Goal: Navigation & Orientation: Find specific page/section

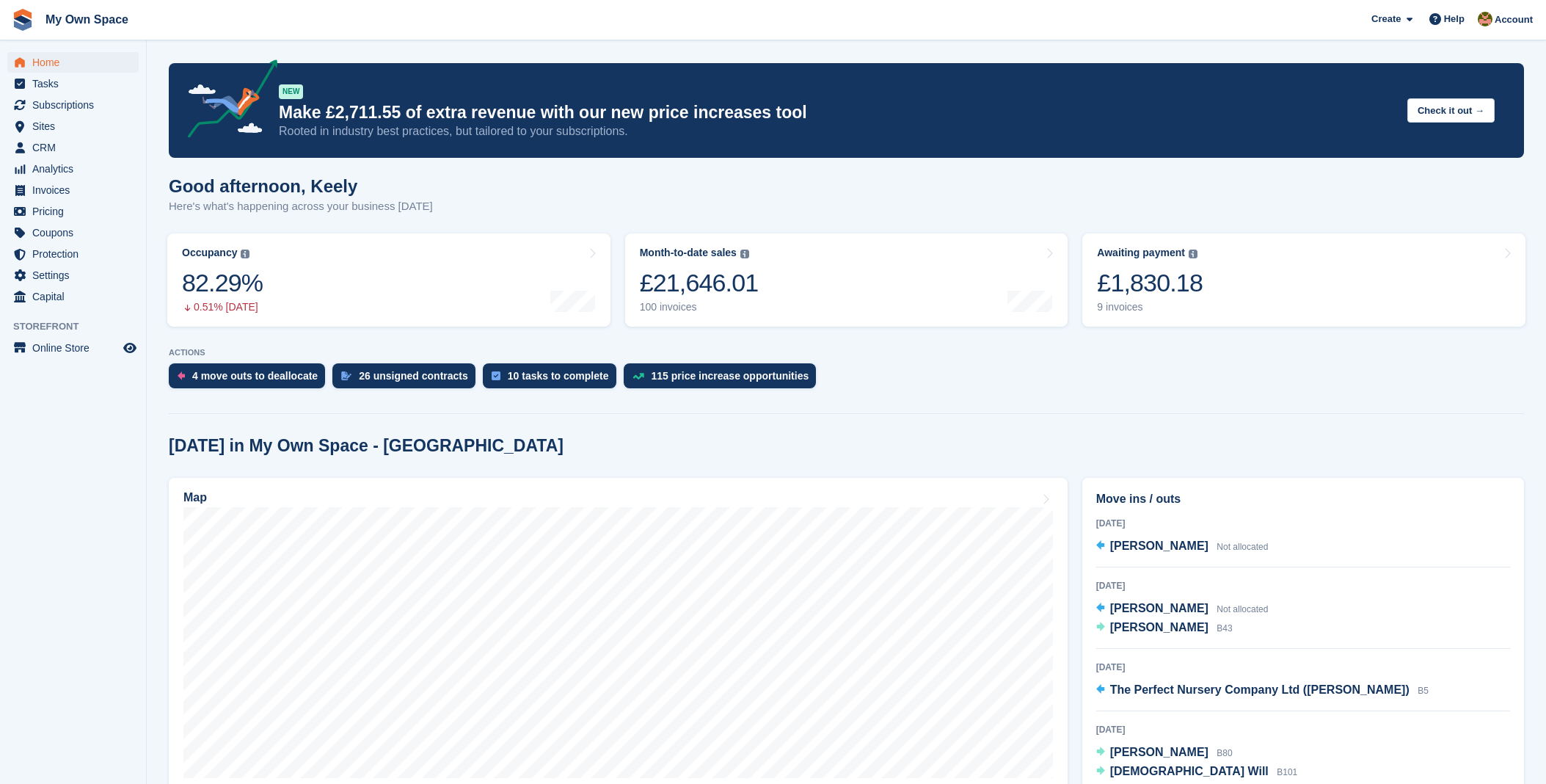
scroll to position [163, 0]
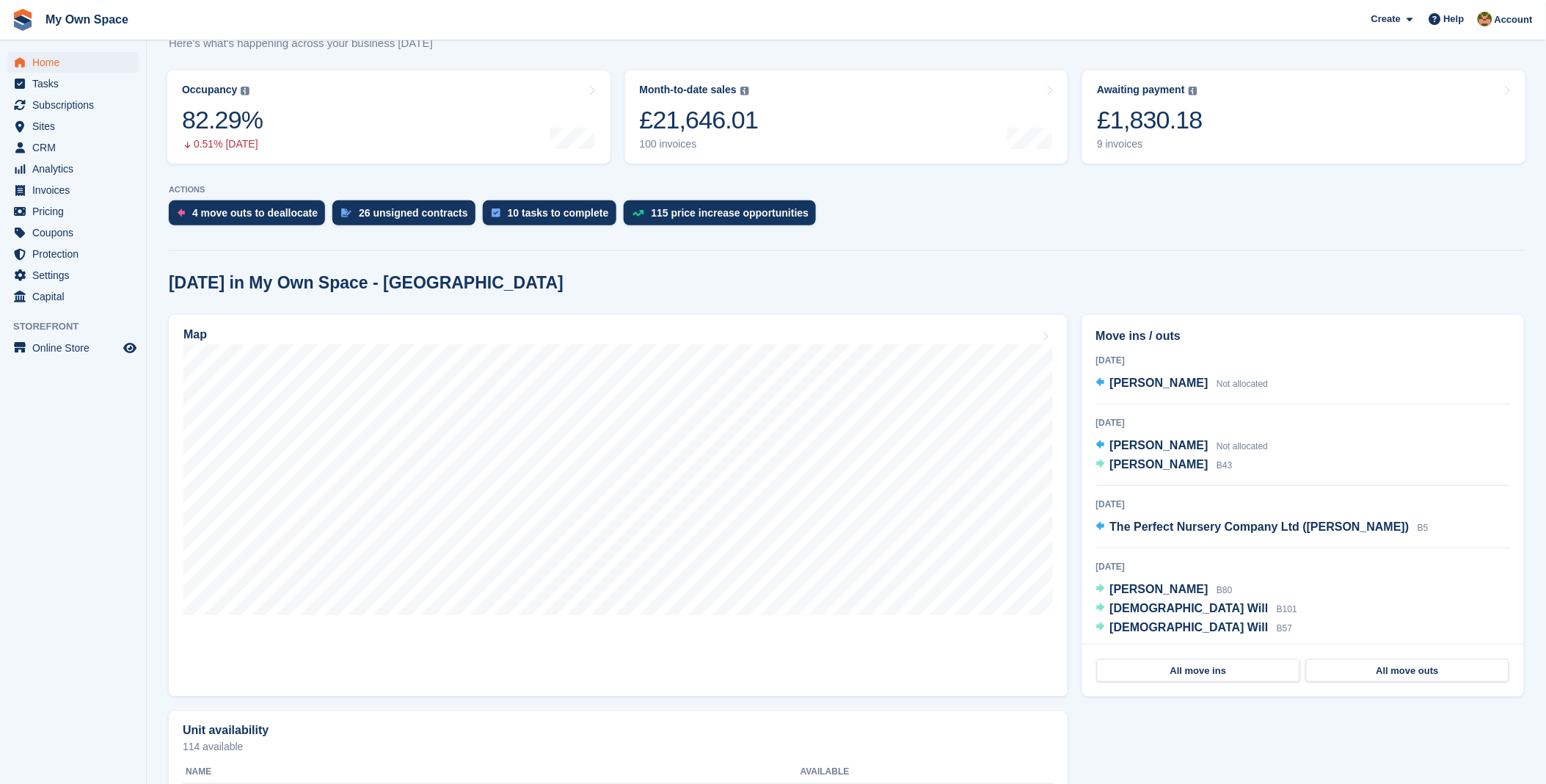
click at [978, 230] on div "4 move outs to deallocate 26 unsigned contracts 10 tasks to complete 115 price …" at bounding box center [846, 216] width 1355 height 32
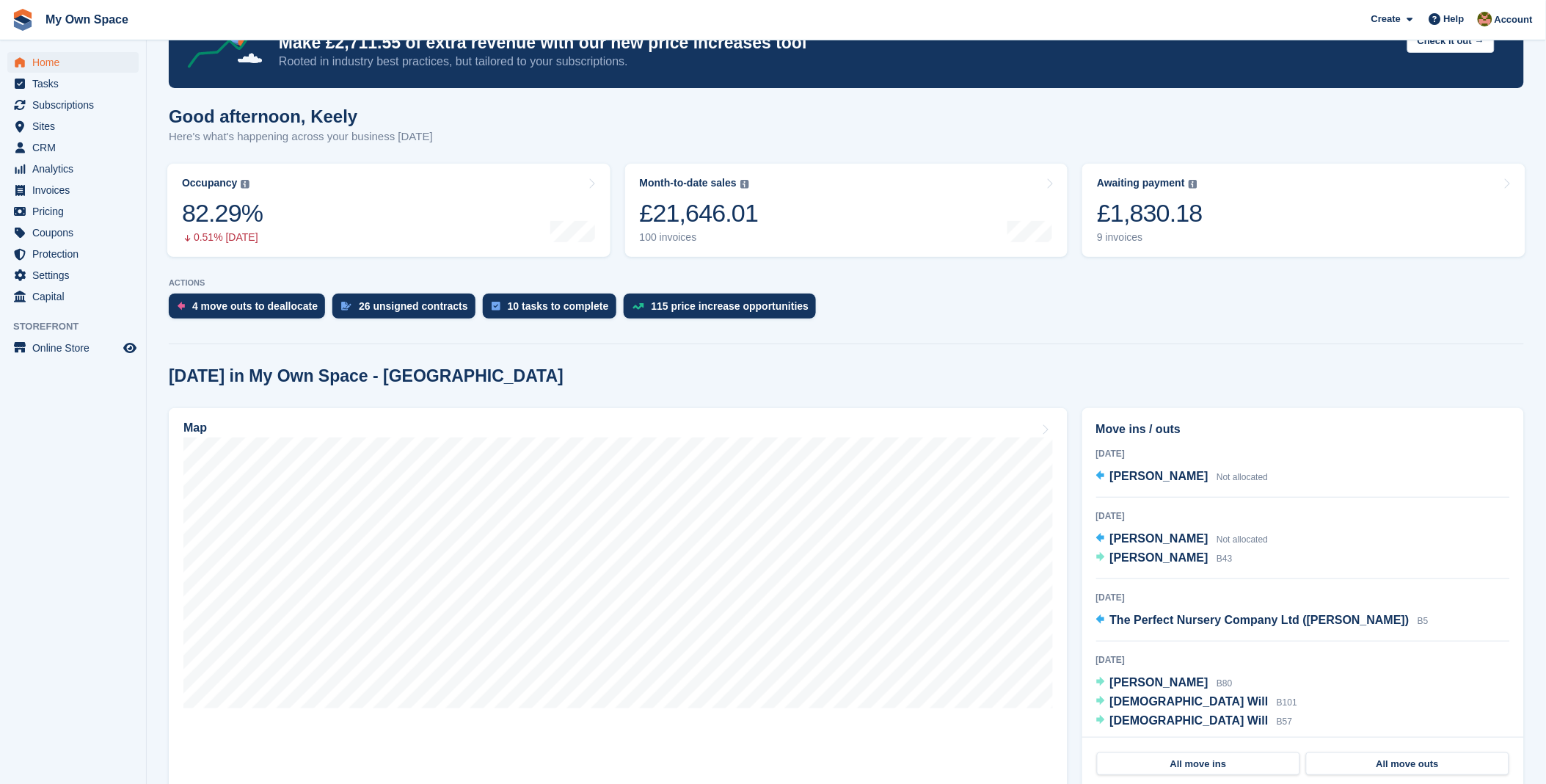
scroll to position [0, 0]
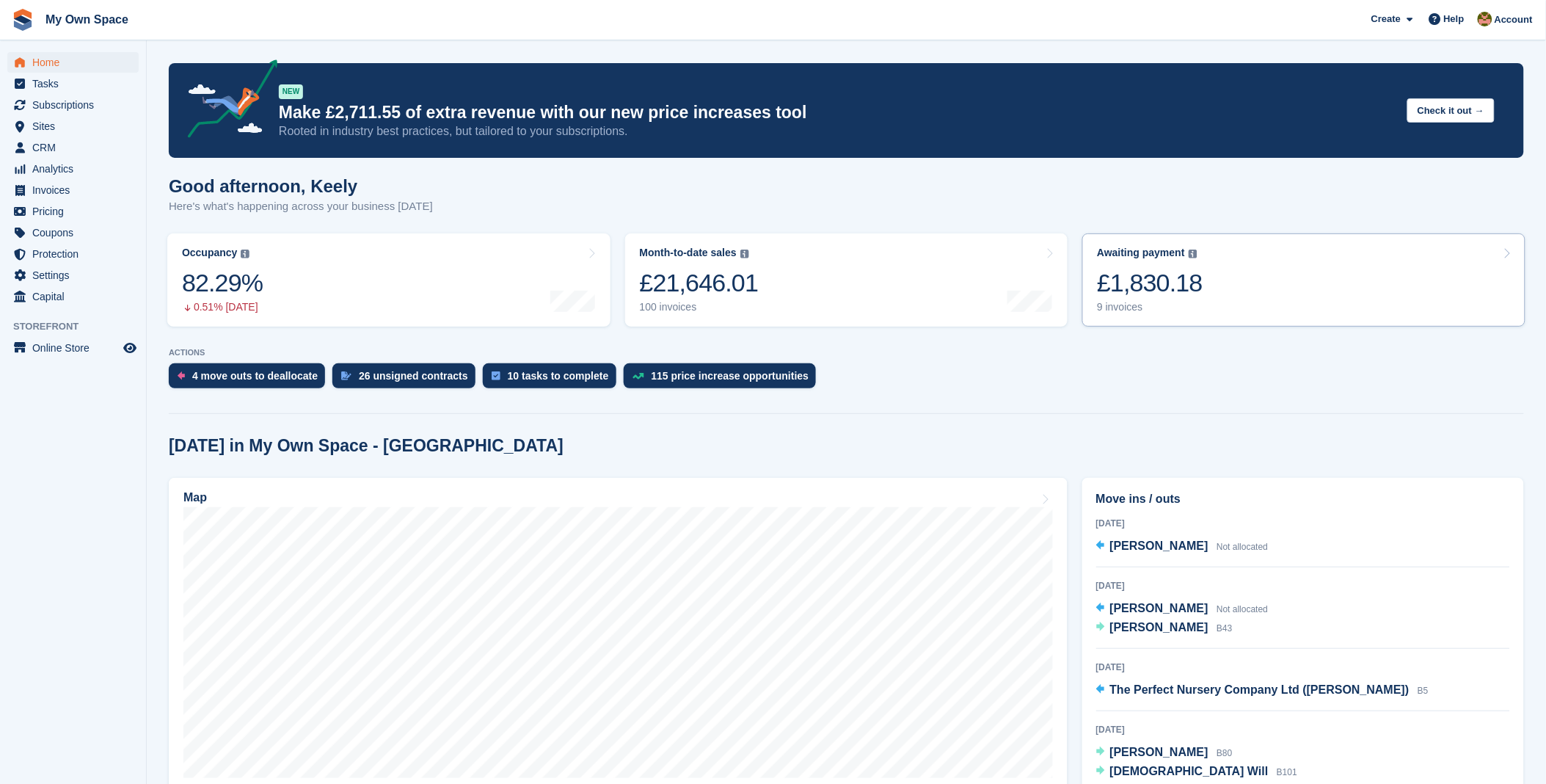
click at [1191, 262] on div "Awaiting payment The total outstanding balance on all open invoices. £1,830.18 …" at bounding box center [1149, 280] width 105 height 67
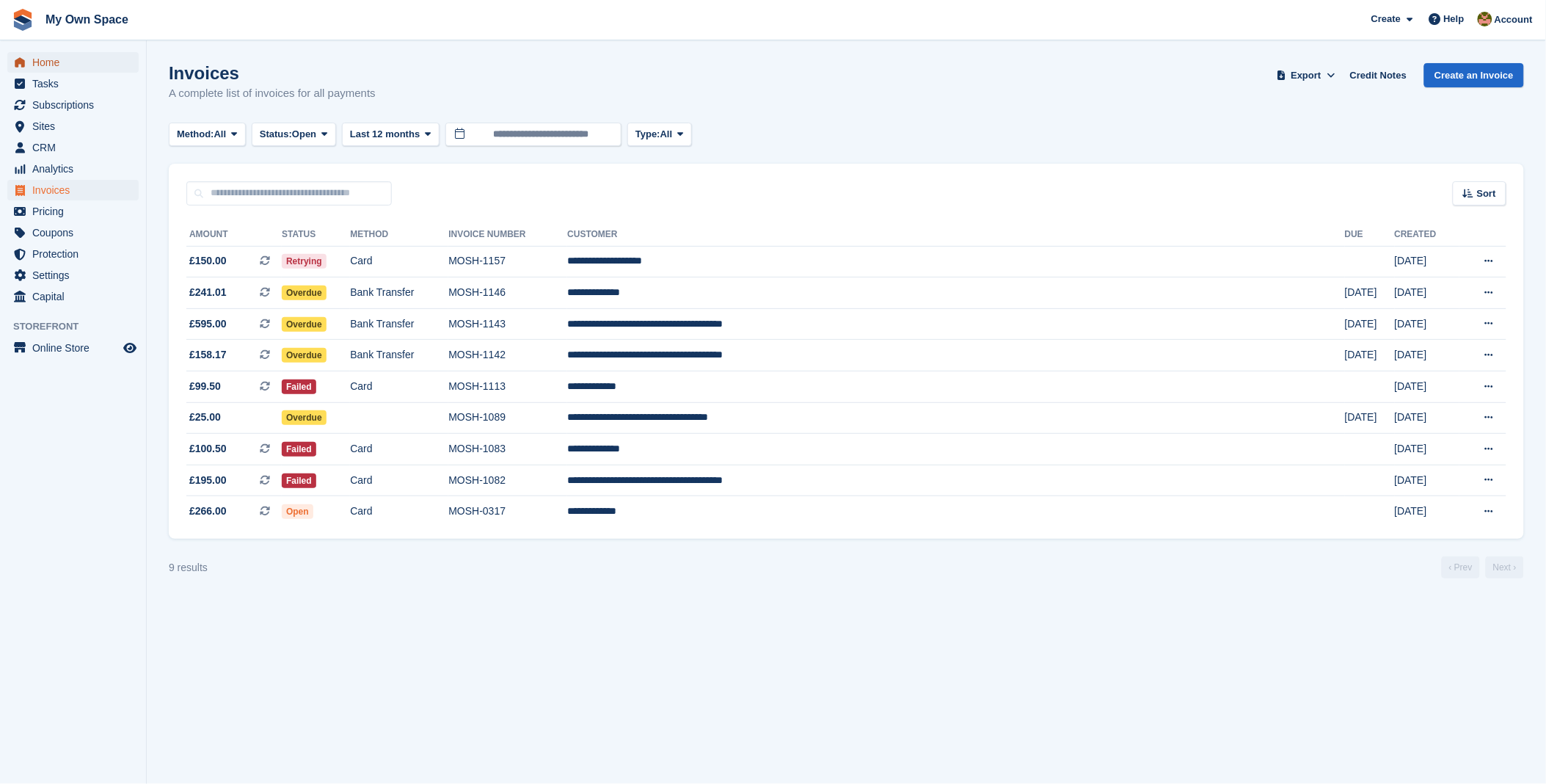
click at [79, 63] on span "Home" at bounding box center [76, 62] width 88 height 21
